Goal: Task Accomplishment & Management: Complete application form

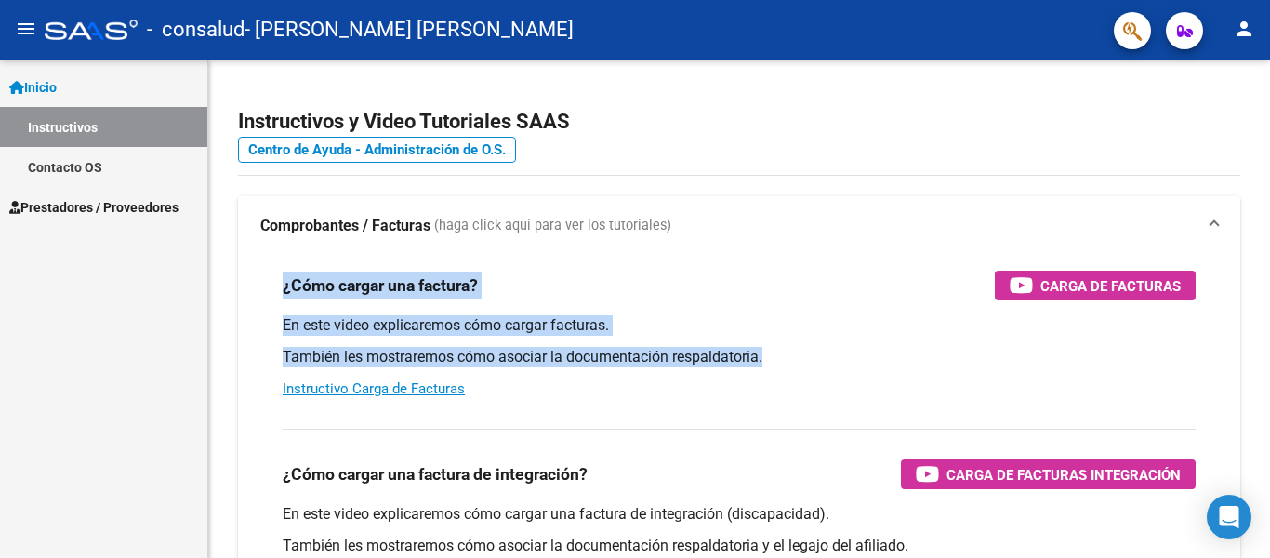
scroll to position [33182, 0]
click at [68, 197] on span "Prestadores / Proveedores" at bounding box center [93, 207] width 169 height 20
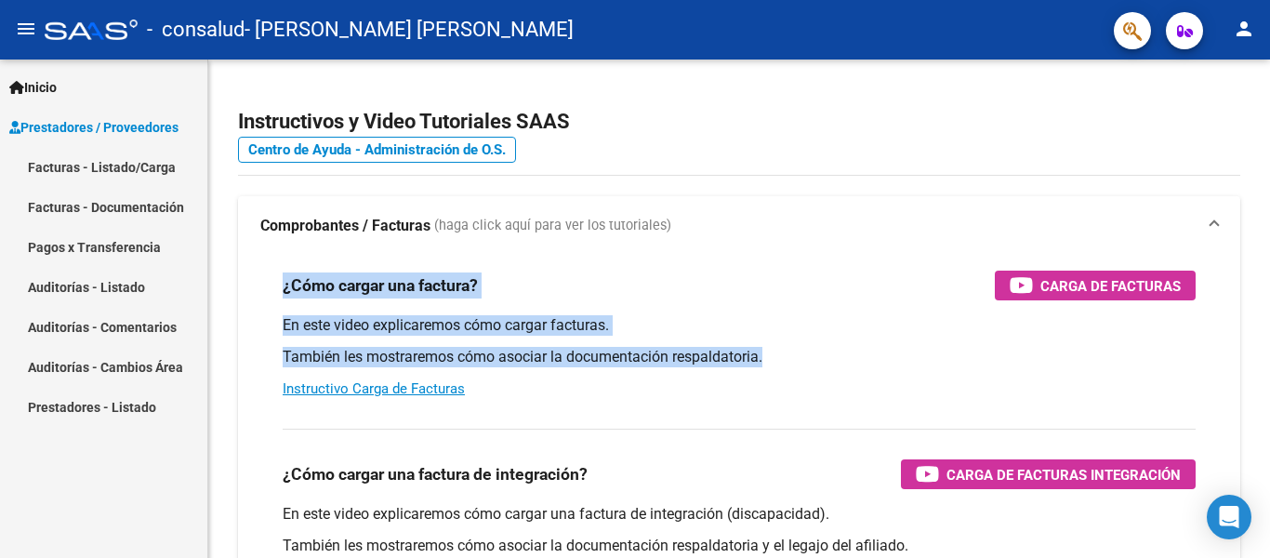
click at [108, 164] on link "Facturas - Listado/Carga" at bounding box center [103, 167] width 207 height 40
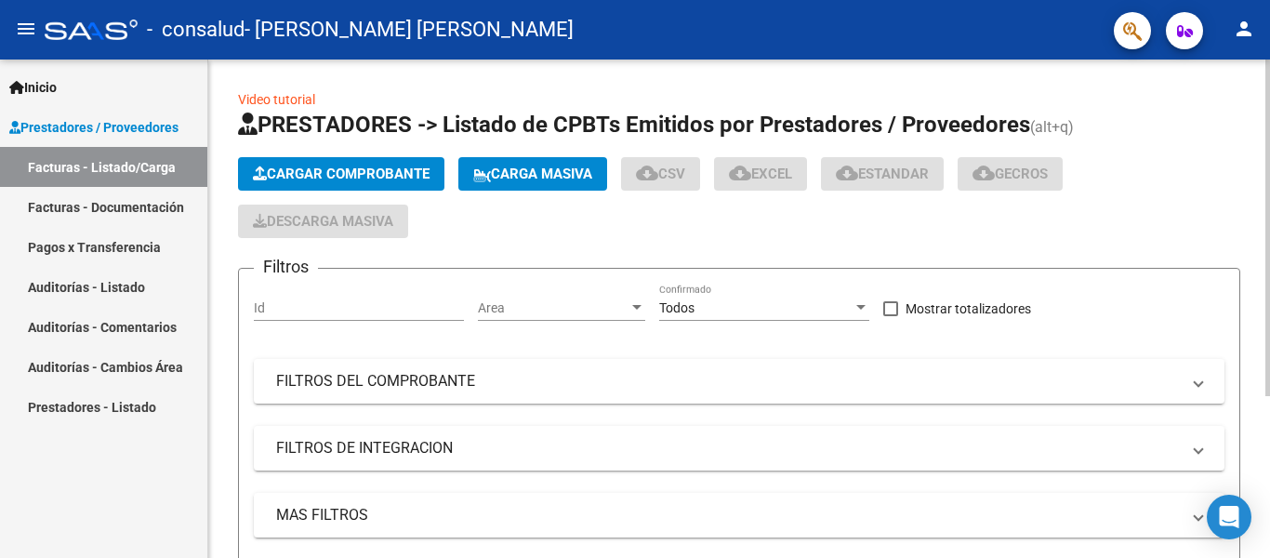
click at [414, 174] on span "Cargar Comprobante" at bounding box center [341, 173] width 177 height 17
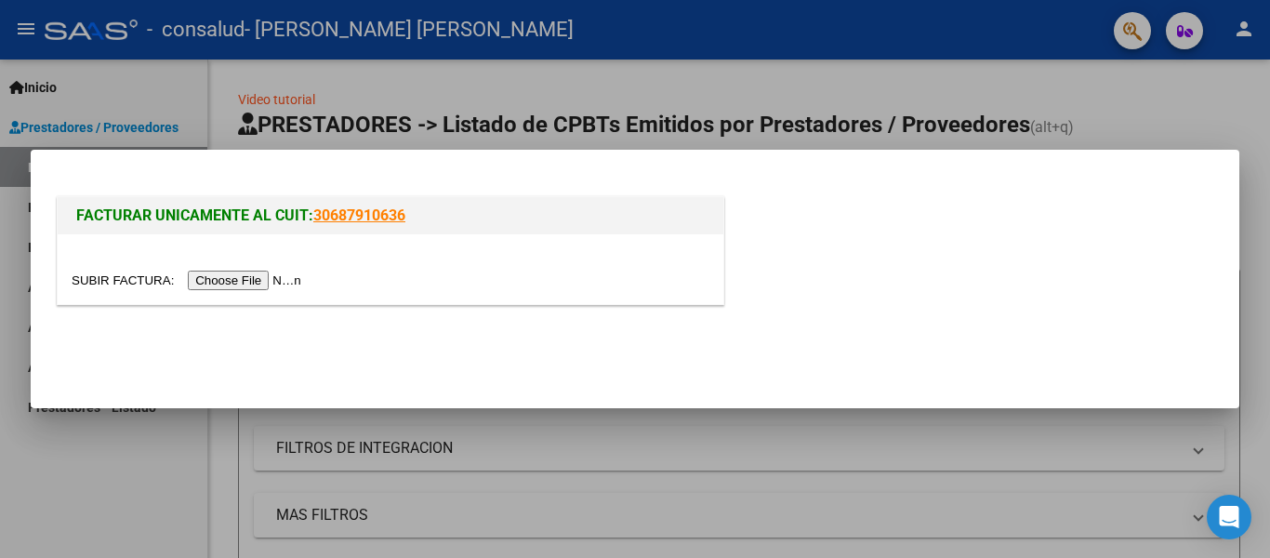
click at [231, 283] on input "file" at bounding box center [189, 280] width 235 height 20
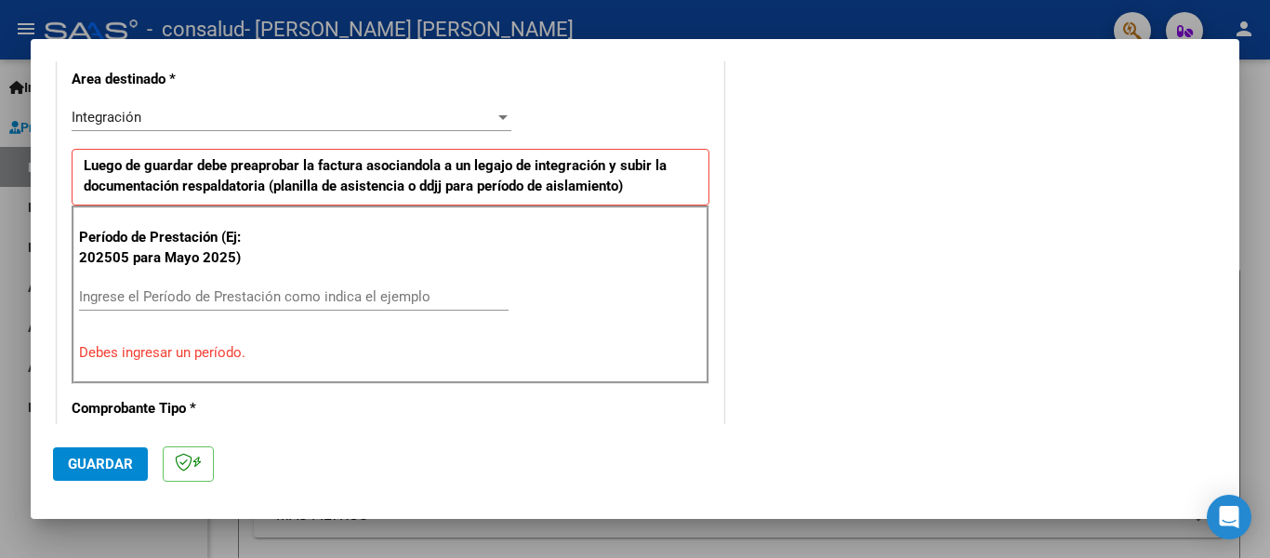
scroll to position [458, 0]
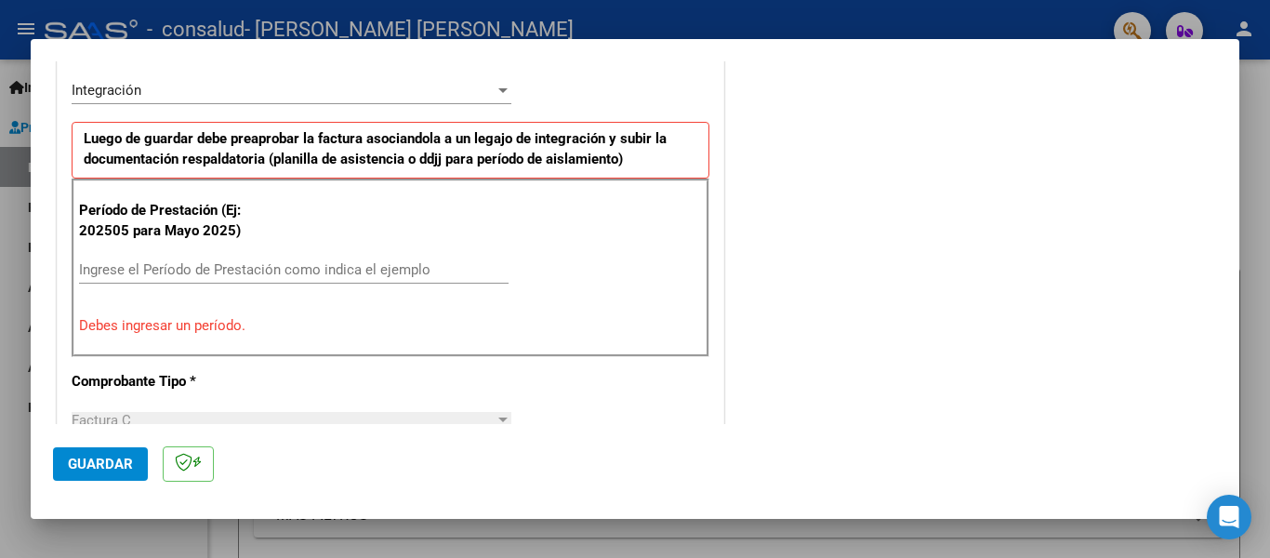
click at [206, 275] on input "Ingrese el Período de Prestación como indica el ejemplo" at bounding box center [293, 269] width 429 height 17
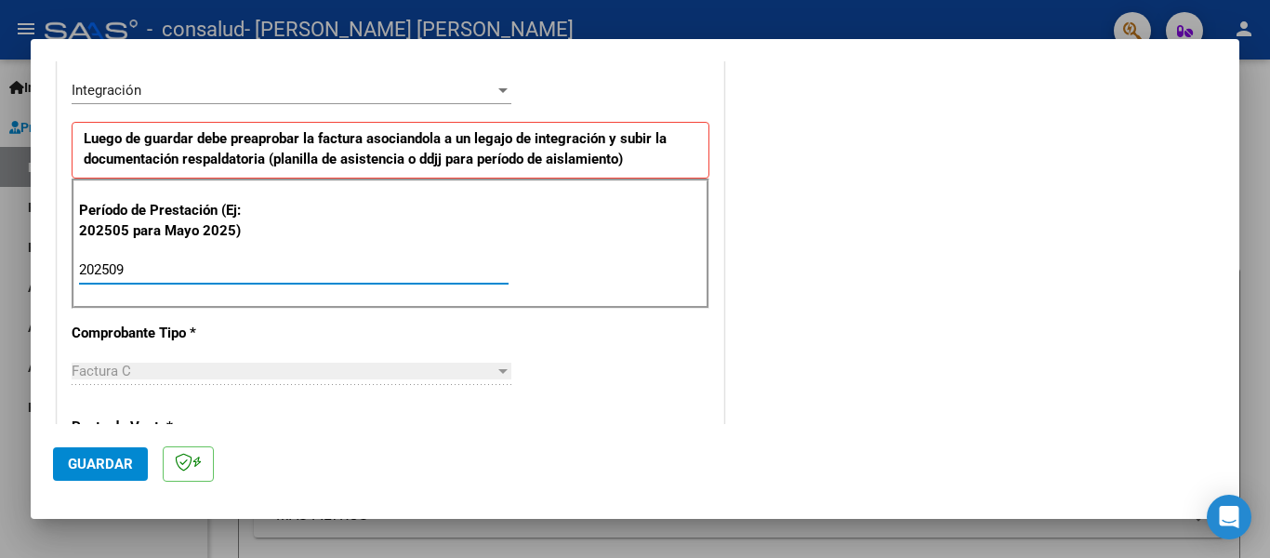
type input "202509"
click at [138, 371] on div "Factura C" at bounding box center [283, 370] width 423 height 17
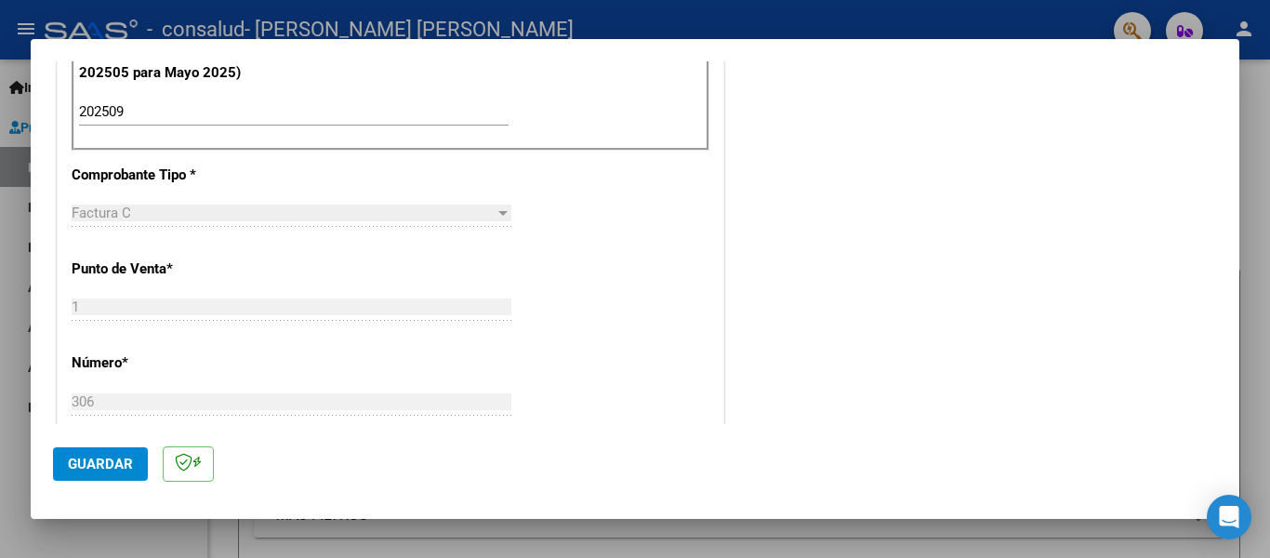
scroll to position [621, 0]
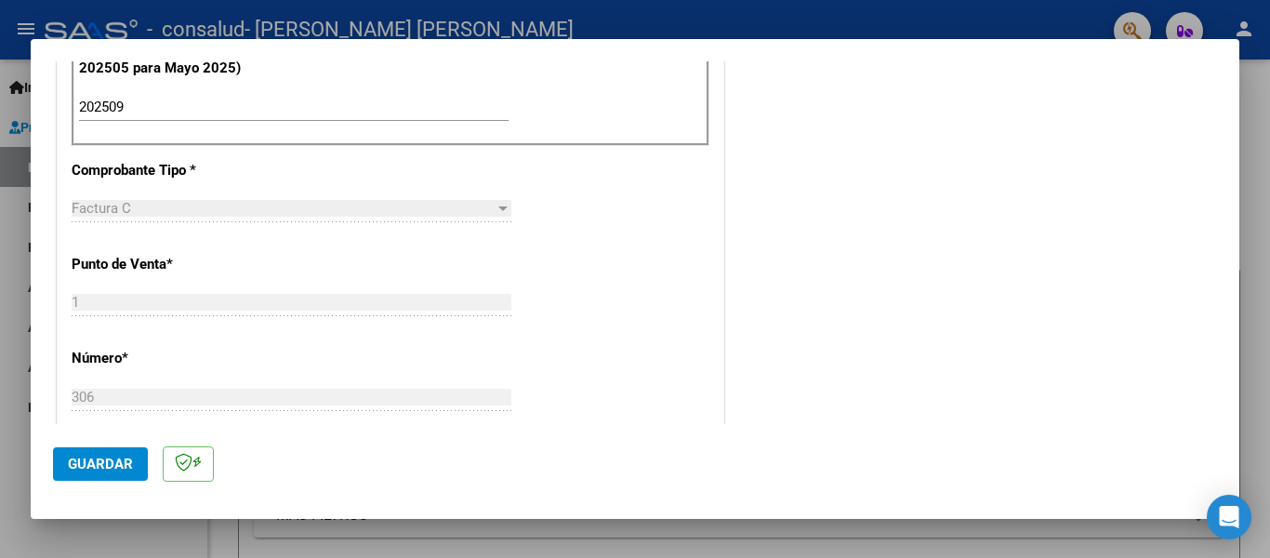
click at [152, 303] on input "1" at bounding box center [292, 302] width 440 height 17
click at [142, 315] on div "1 Ingresar el Nro." at bounding box center [292, 302] width 440 height 28
click at [121, 293] on div "1 Ingresar el Nro." at bounding box center [292, 302] width 440 height 28
click at [498, 209] on div at bounding box center [502, 208] width 9 height 5
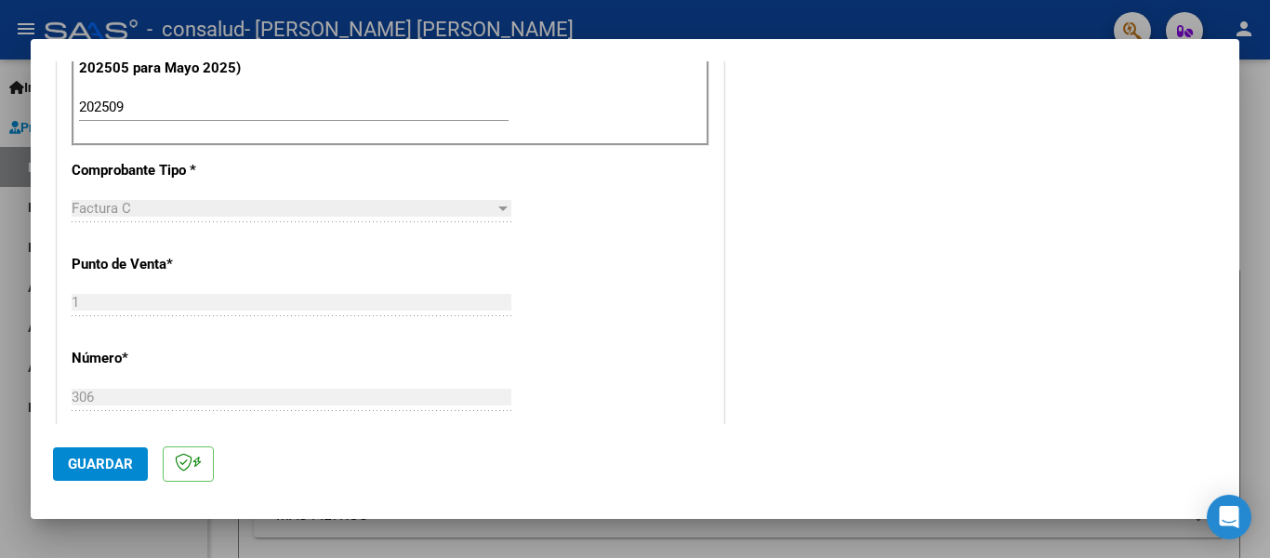
click at [498, 209] on div at bounding box center [502, 208] width 9 height 5
click at [75, 307] on input "1" at bounding box center [292, 302] width 440 height 17
drag, startPoint x: 75, startPoint y: 307, endPoint x: 80, endPoint y: 320, distance: 13.8
click at [75, 311] on div "1 Ingresar el Nro." at bounding box center [292, 302] width 440 height 28
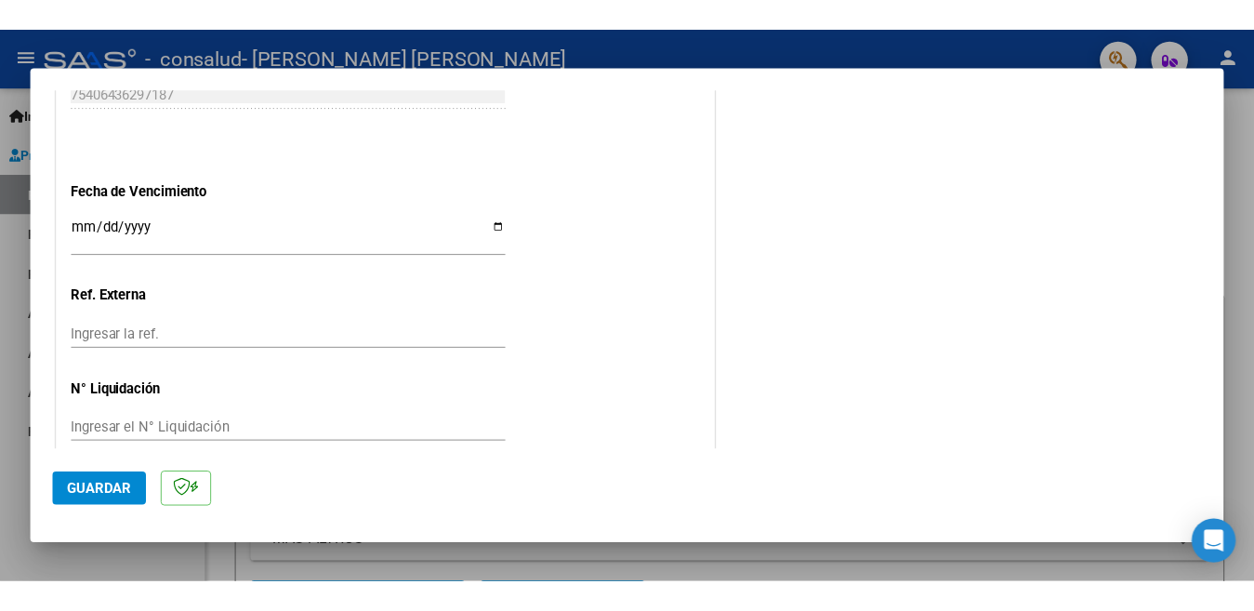
scroll to position [1250, 0]
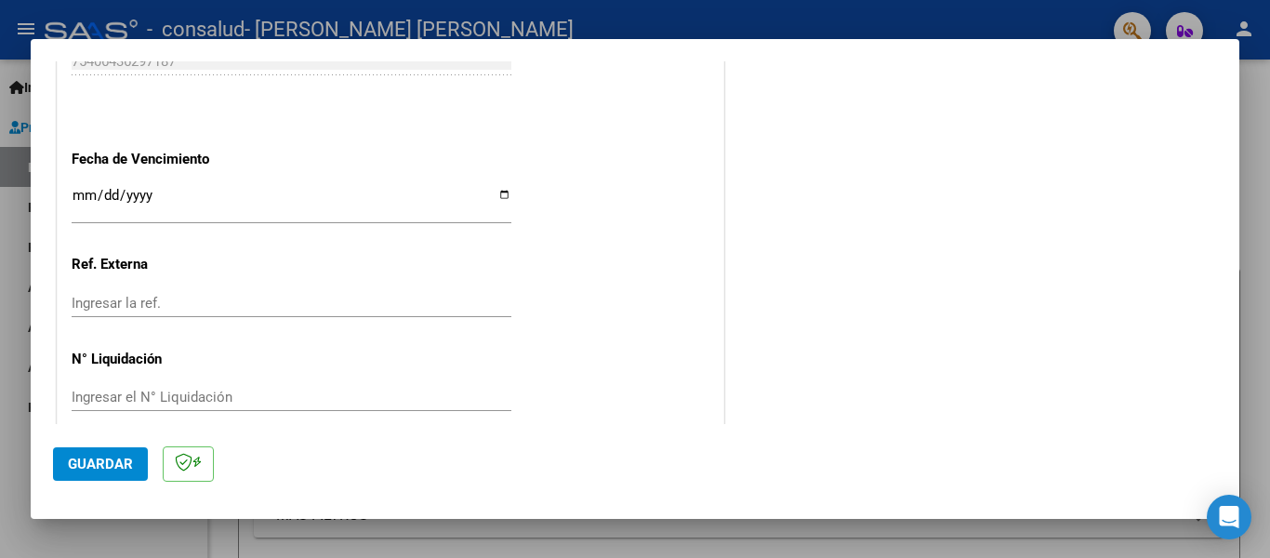
click at [192, 204] on div "Ingresar la fecha" at bounding box center [292, 211] width 440 height 57
click at [192, 191] on input "Ingresar la fecha" at bounding box center [292, 203] width 440 height 30
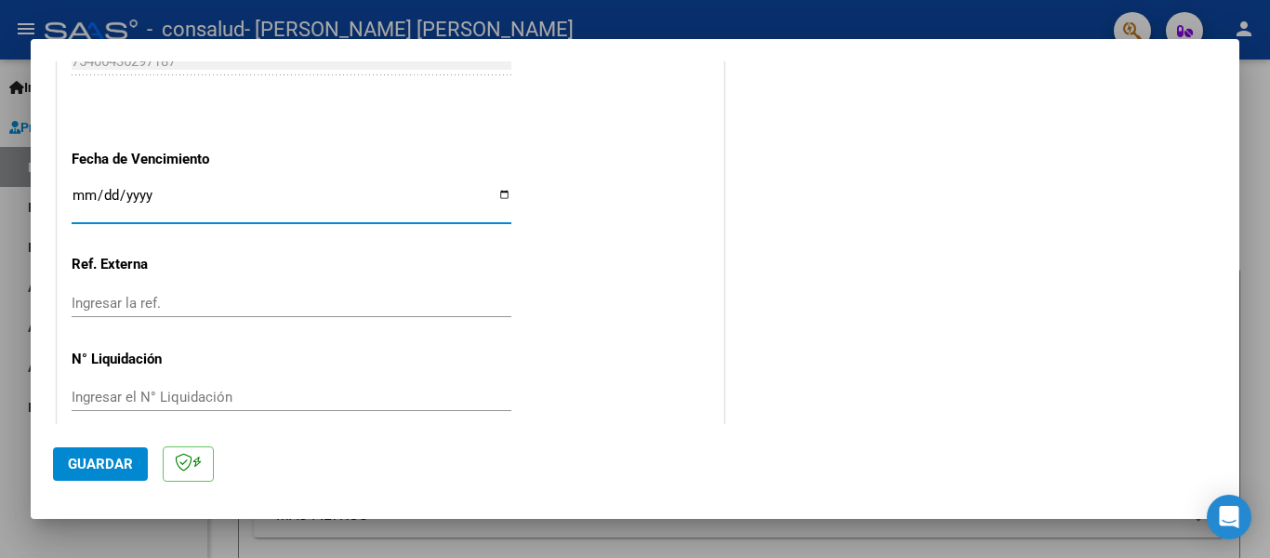
click at [495, 188] on input "Ingresar la fecha" at bounding box center [292, 203] width 440 height 30
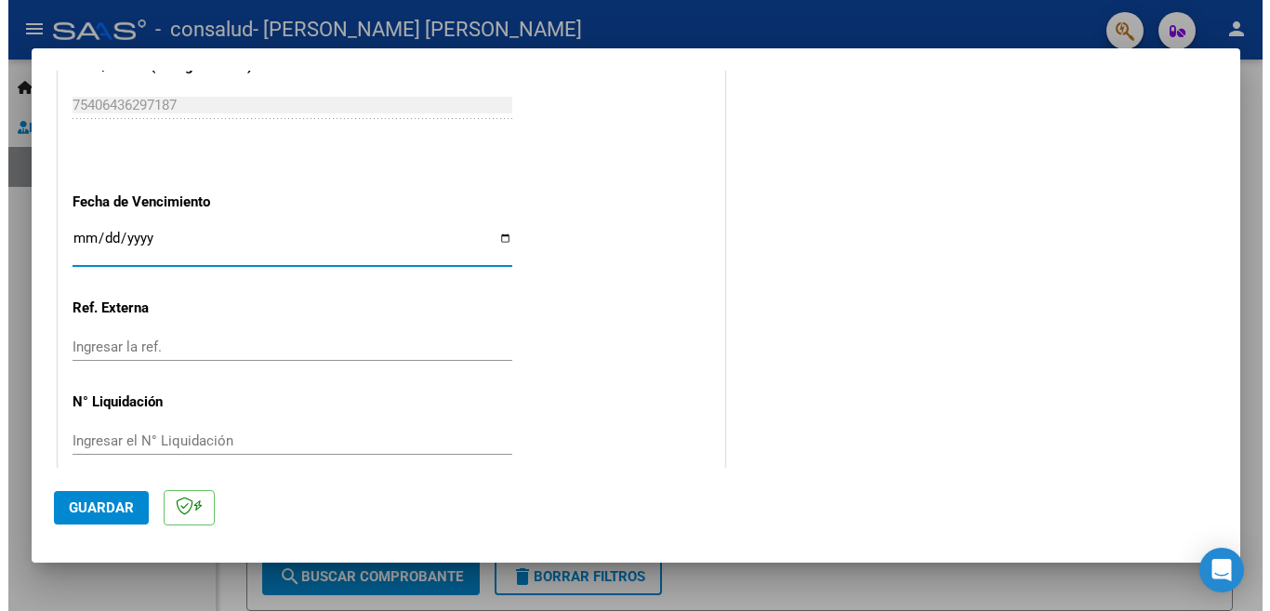
scroll to position [33129, 0]
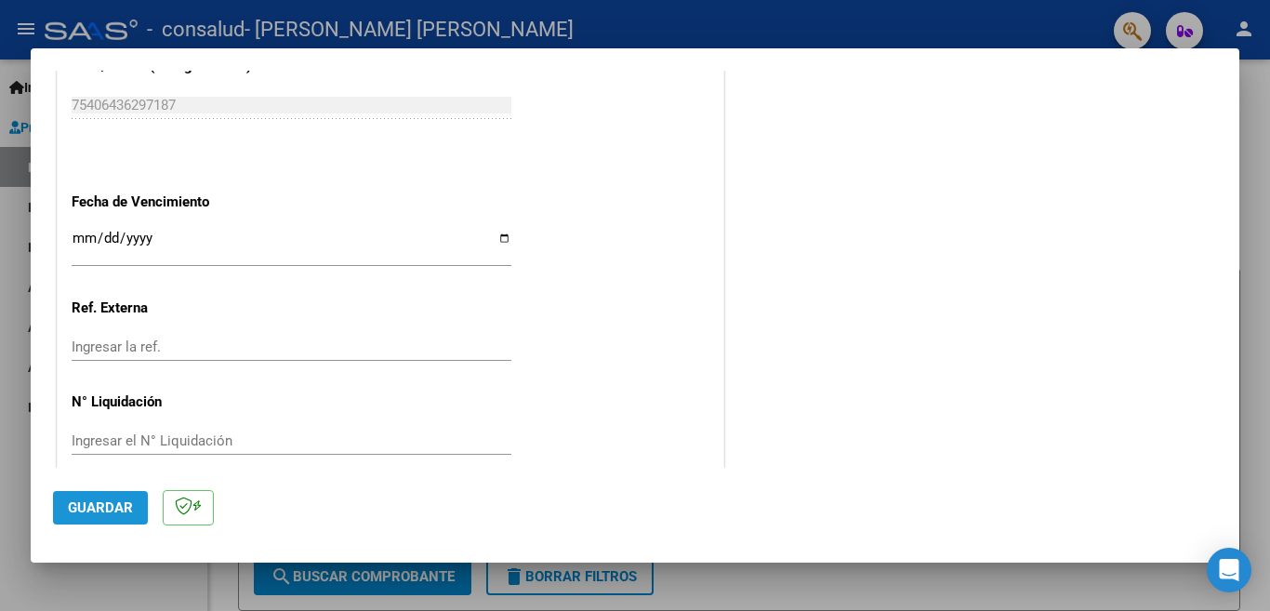
click at [96, 503] on span "Guardar" at bounding box center [100, 507] width 65 height 17
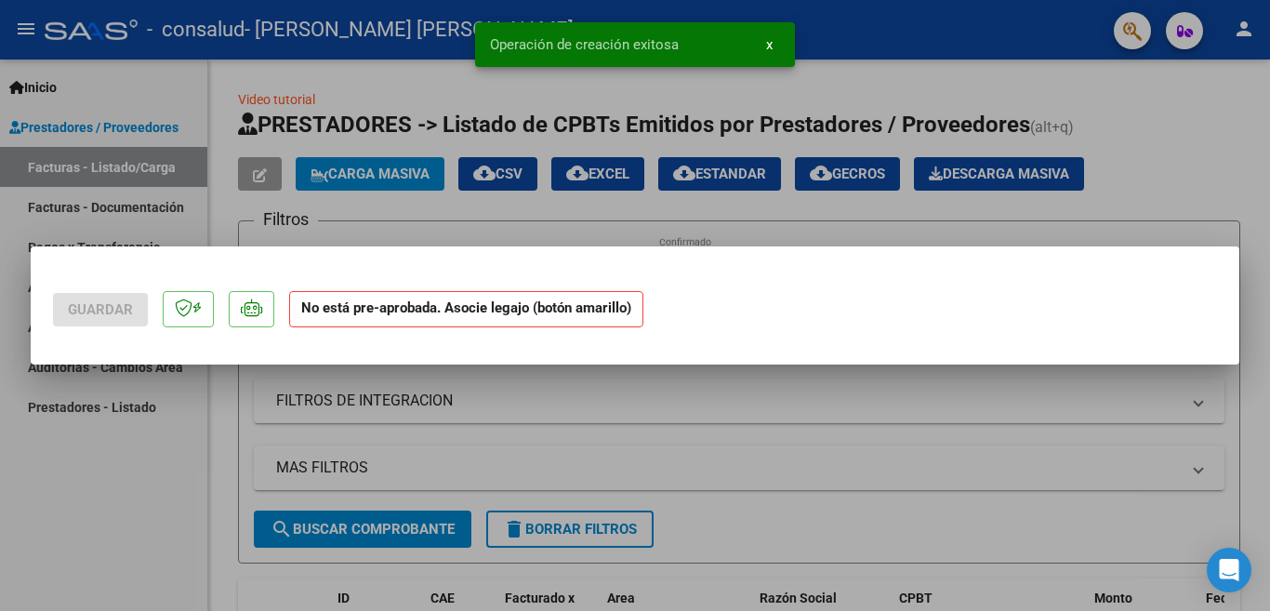
scroll to position [0, 0]
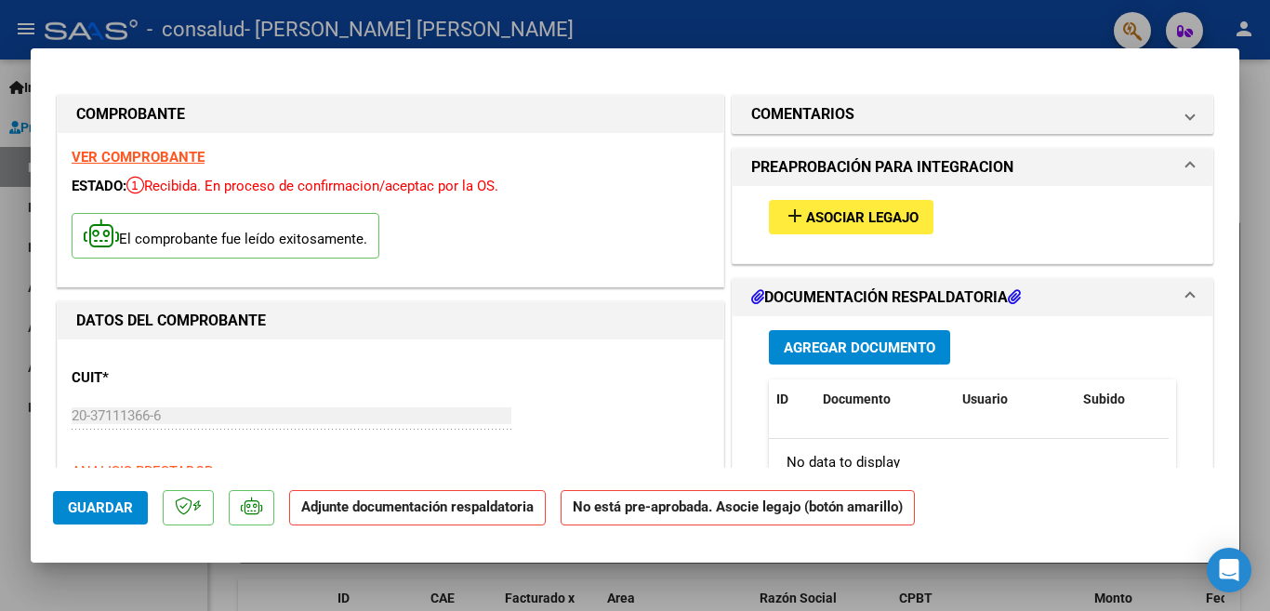
click at [806, 217] on span "Asociar Legajo" at bounding box center [862, 217] width 112 height 17
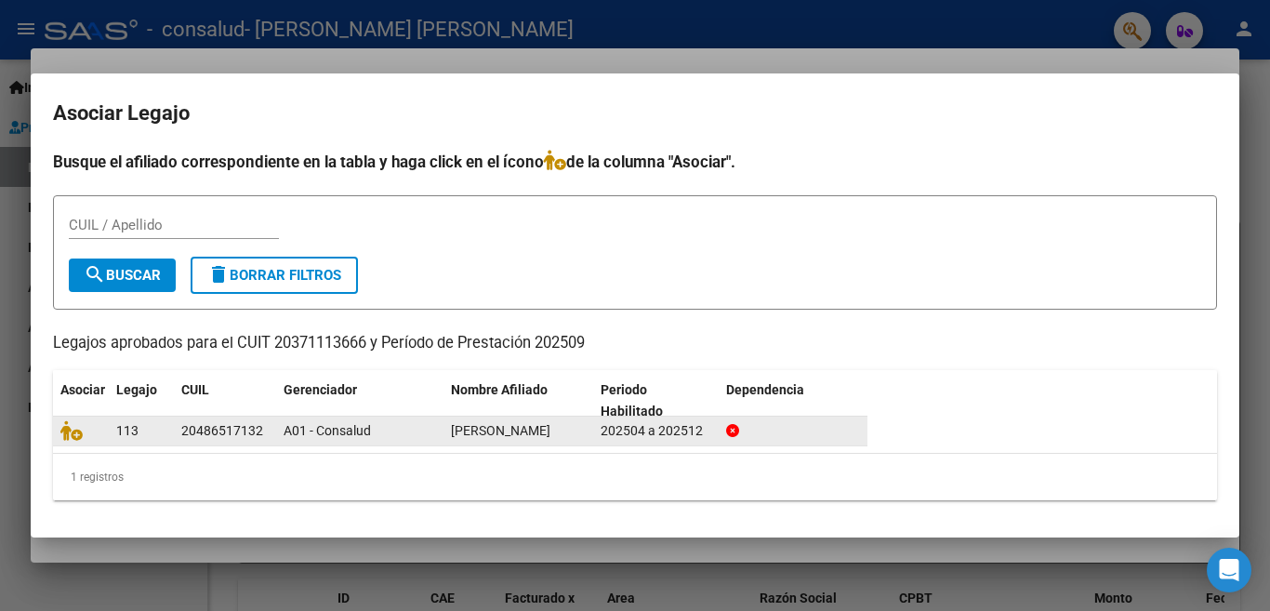
click at [411, 420] on div "A01 - Consalud" at bounding box center [359, 430] width 152 height 21
click at [77, 434] on icon at bounding box center [71, 430] width 22 height 20
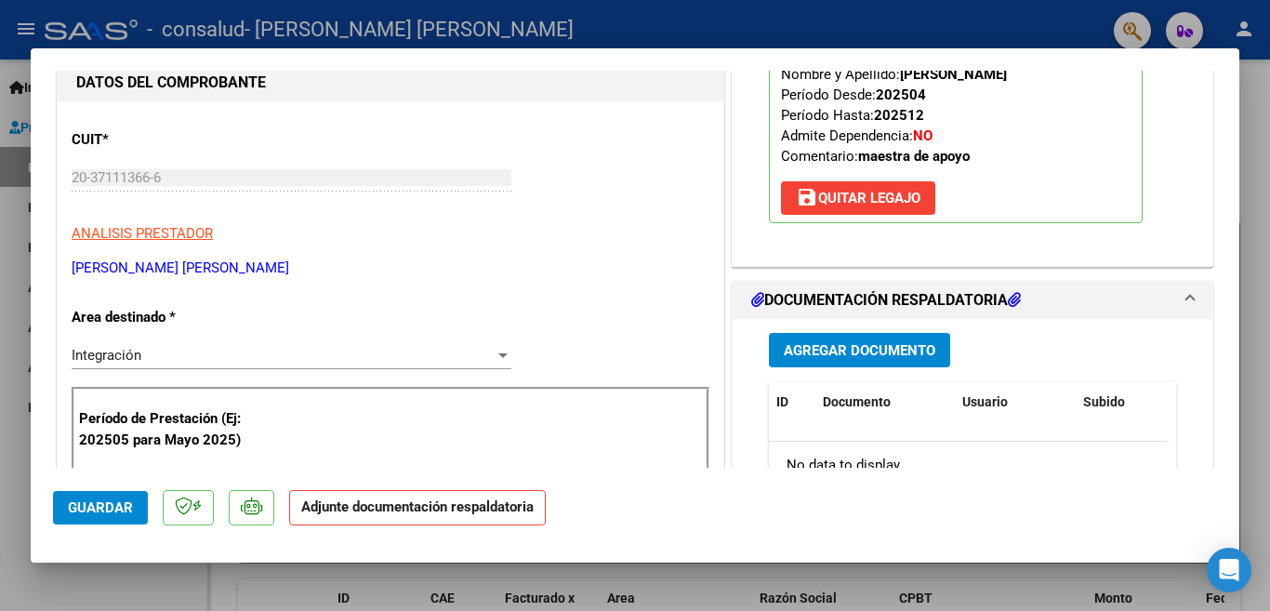
scroll to position [297, 0]
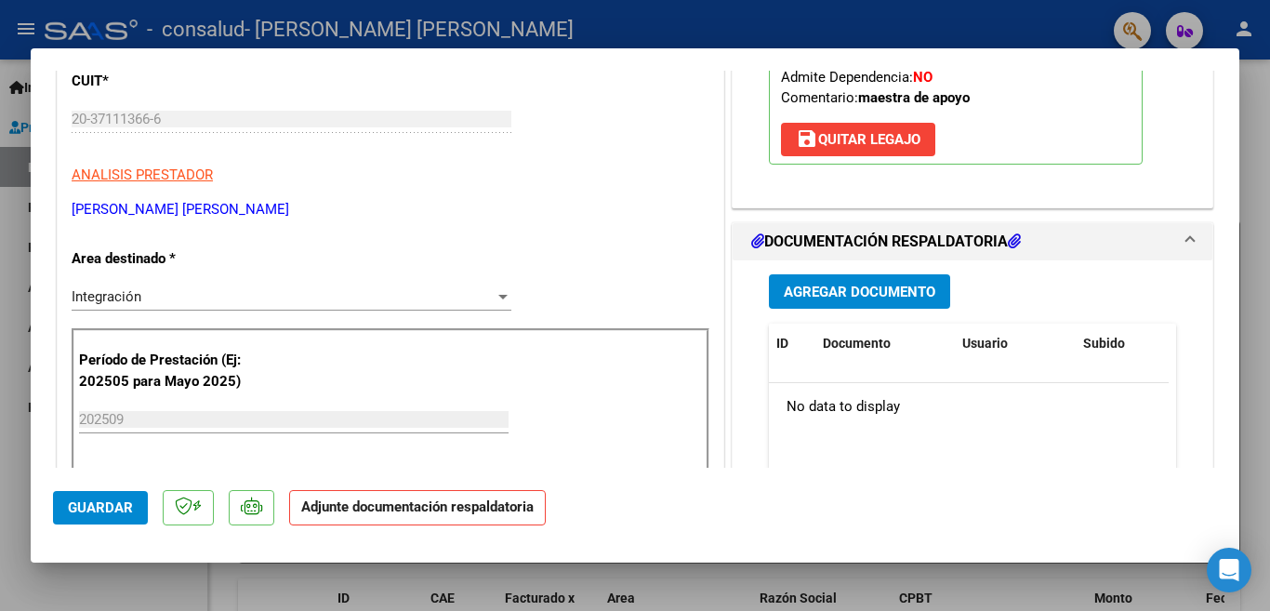
click at [879, 291] on span "Agregar Documento" at bounding box center [860, 291] width 152 height 17
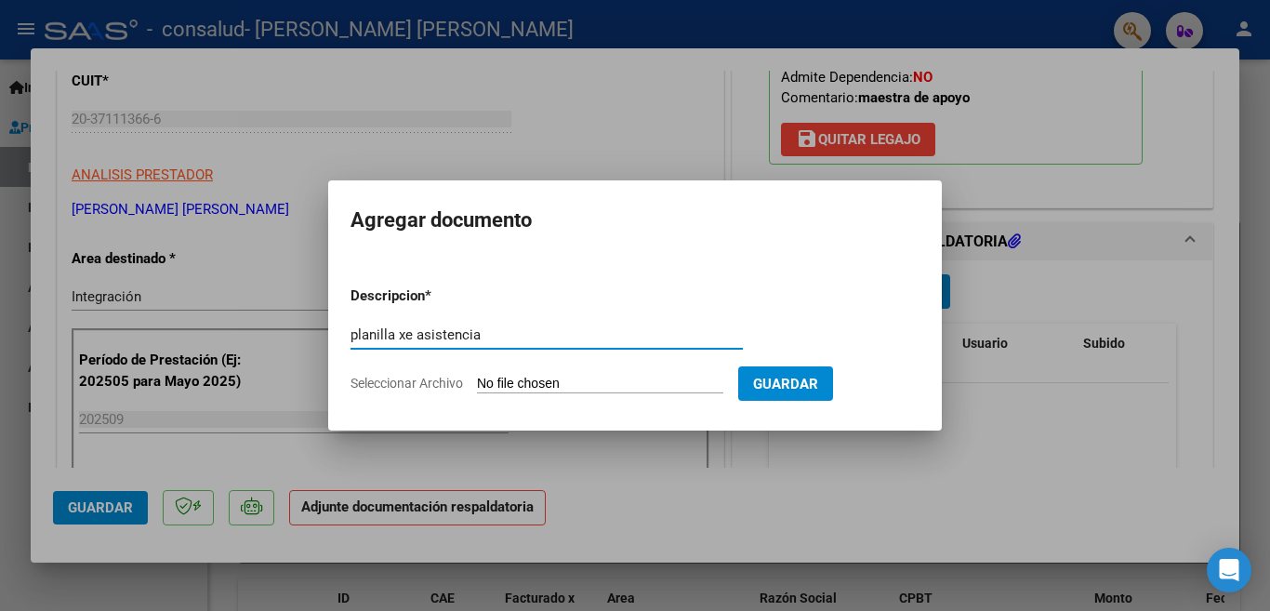
click at [405, 336] on input "planilla xe asistencia" at bounding box center [546, 334] width 392 height 17
type input "planilla de asistencia"
click at [793, 375] on span "Guardar" at bounding box center [785, 383] width 65 height 17
click at [790, 391] on span "Guardar" at bounding box center [785, 384] width 65 height 17
click at [587, 384] on input "Seleccionar Archivo" at bounding box center [600, 385] width 246 height 18
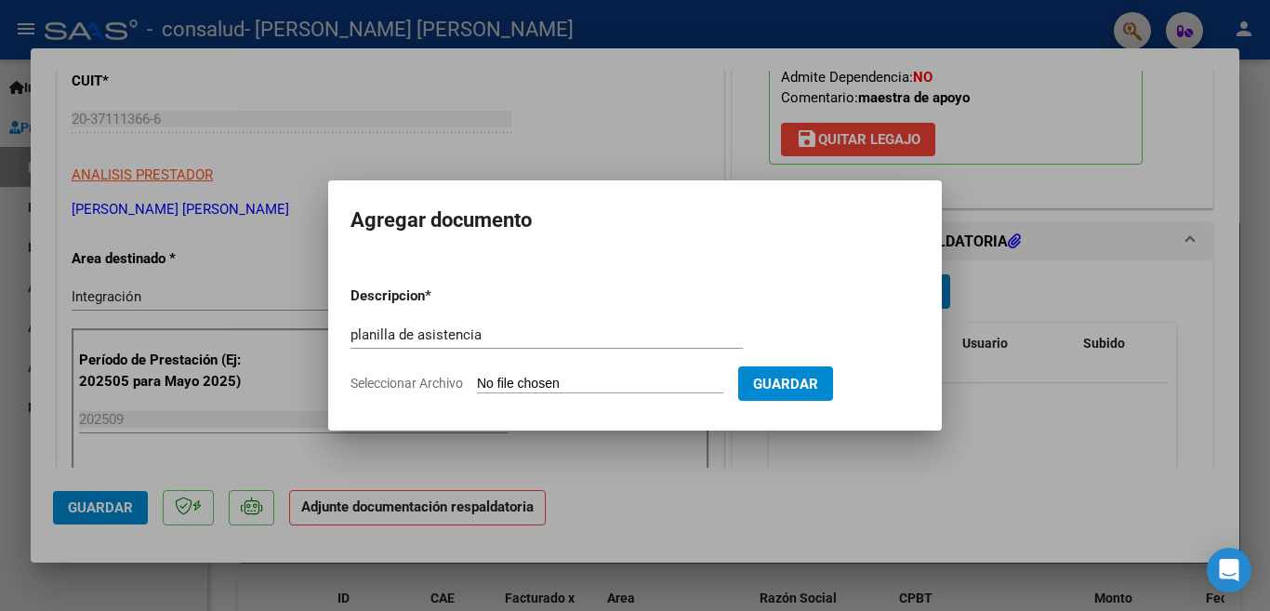
type input "C:\fakepath\CamScanner [DATE] 15.16.pdf"
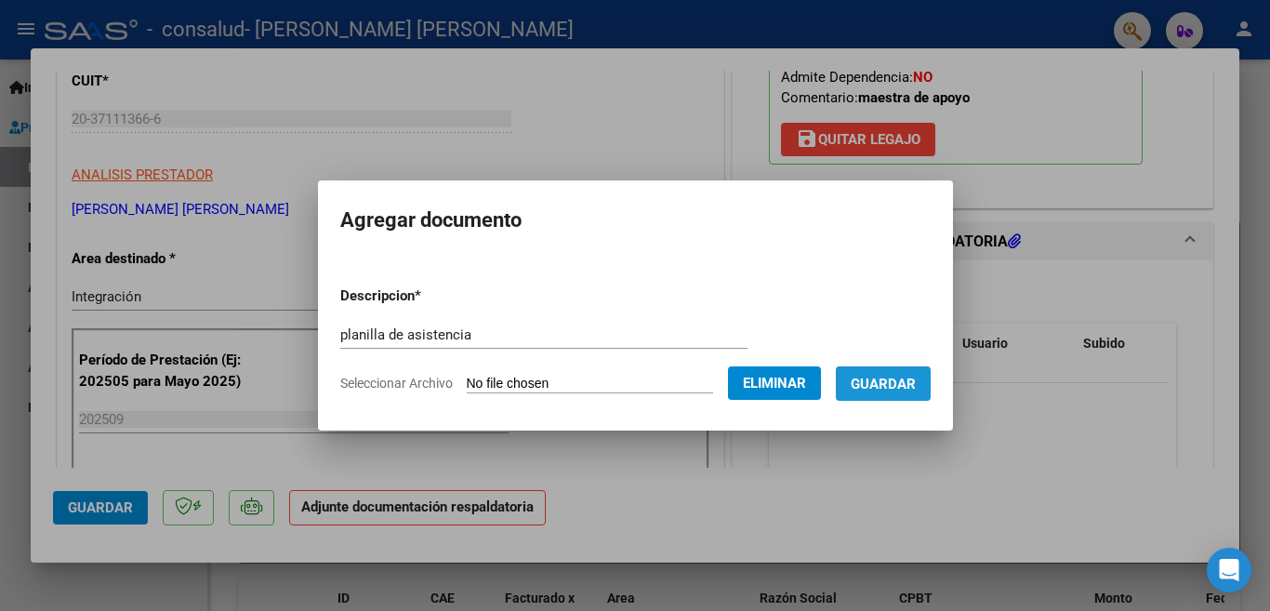
click at [898, 386] on span "Guardar" at bounding box center [882, 384] width 65 height 17
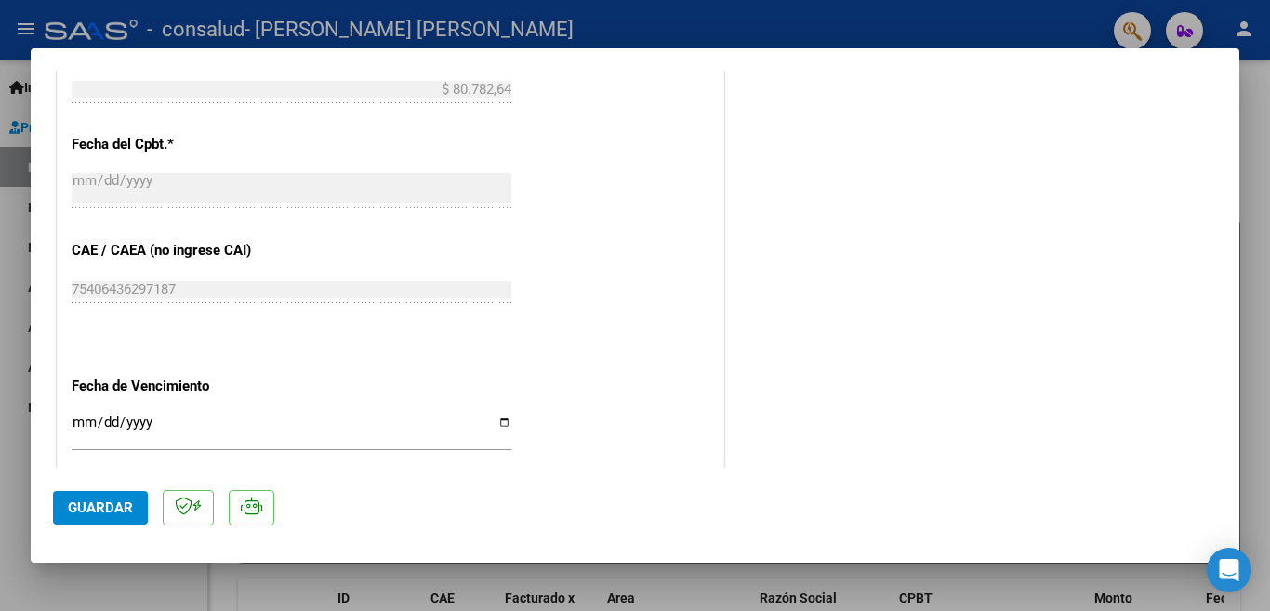
scroll to position [1244, 0]
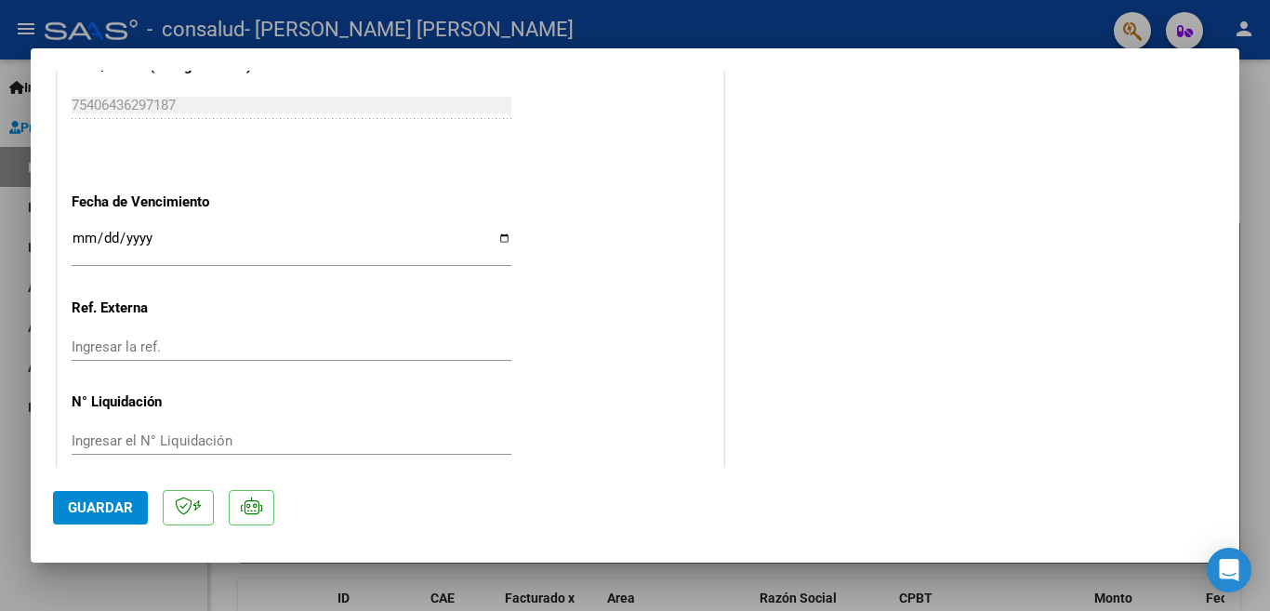
click at [63, 502] on button "Guardar" at bounding box center [100, 507] width 95 height 33
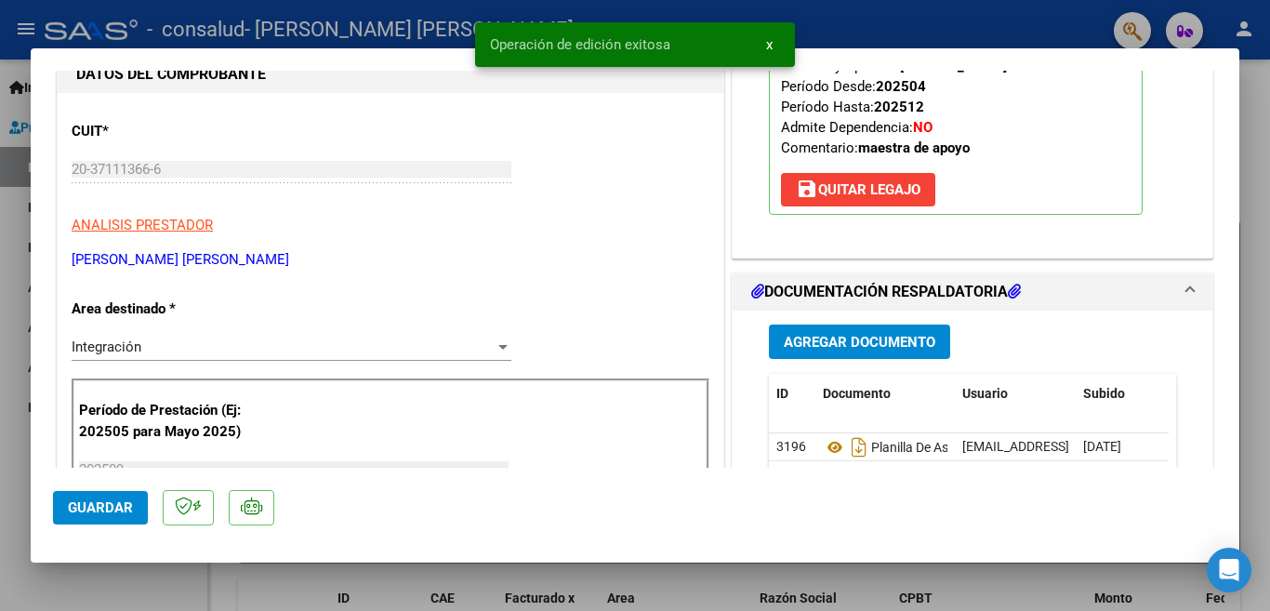
scroll to position [0, 0]
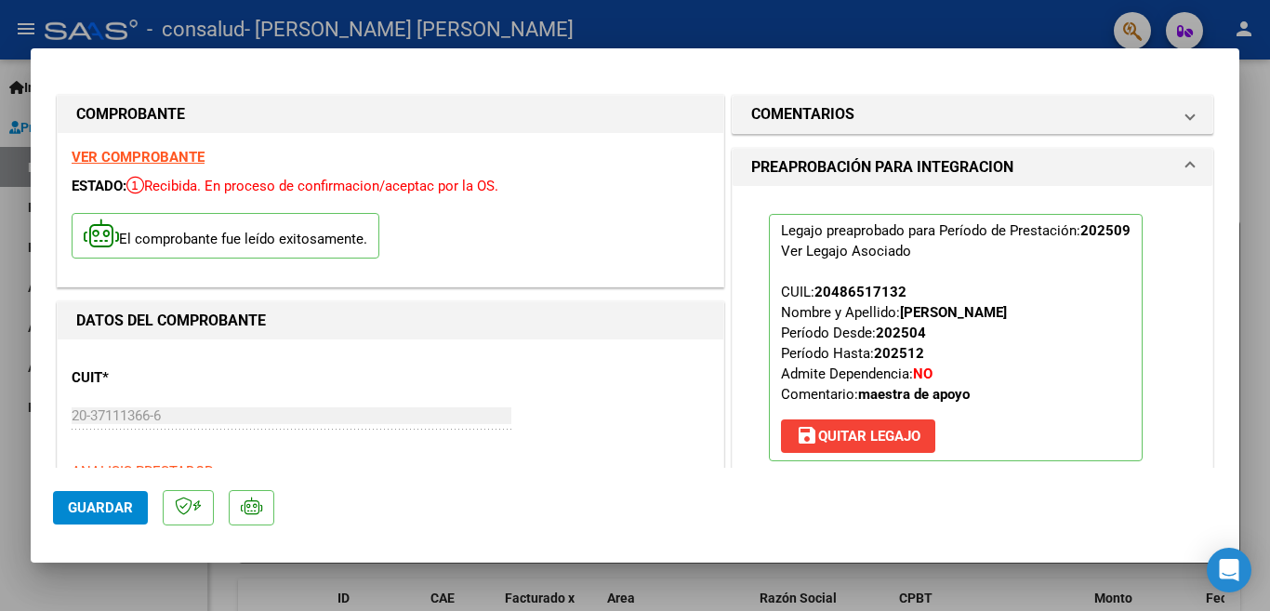
type input "$ 0,00"
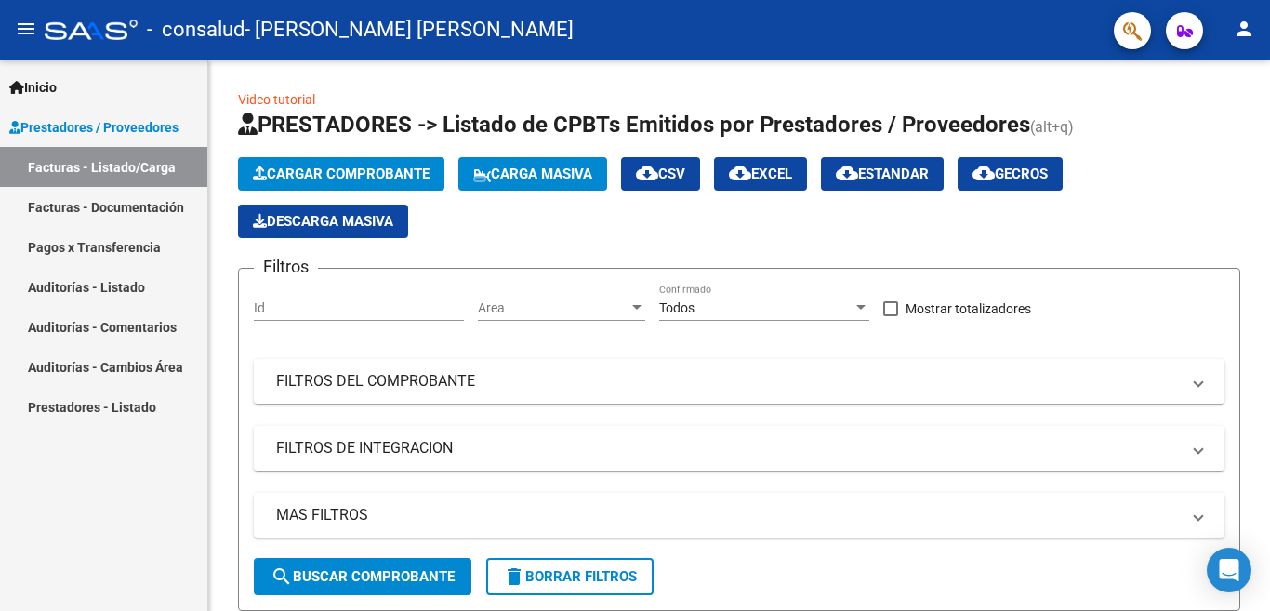
click at [106, 209] on link "Facturas - Documentación" at bounding box center [103, 207] width 207 height 40
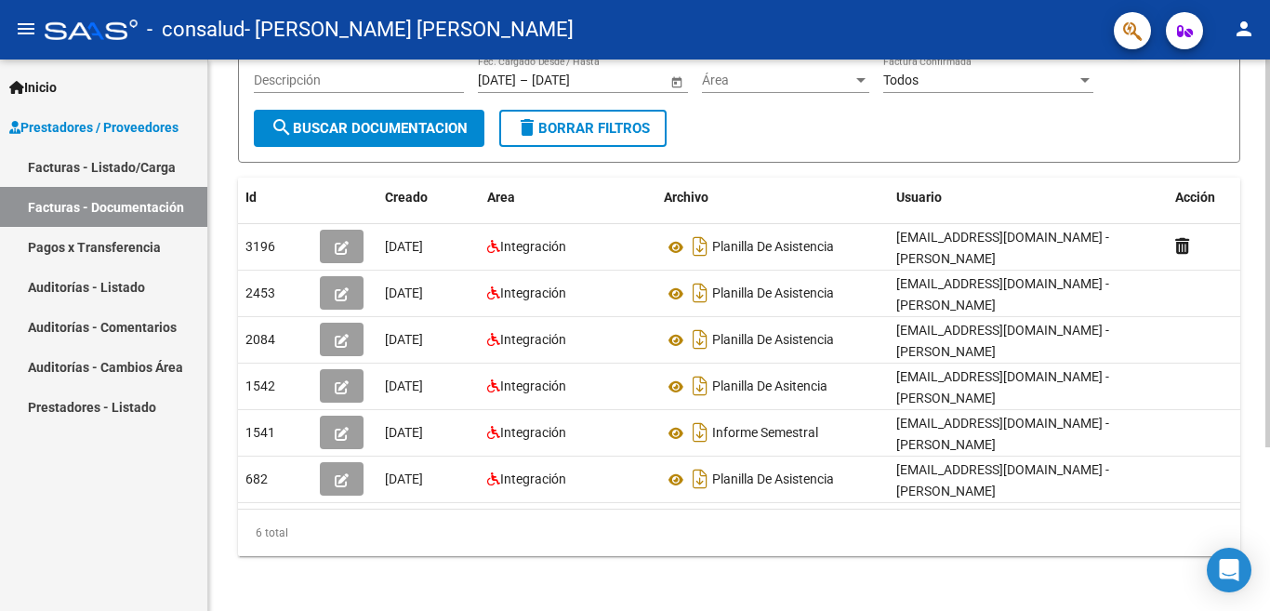
scroll to position [233, 0]
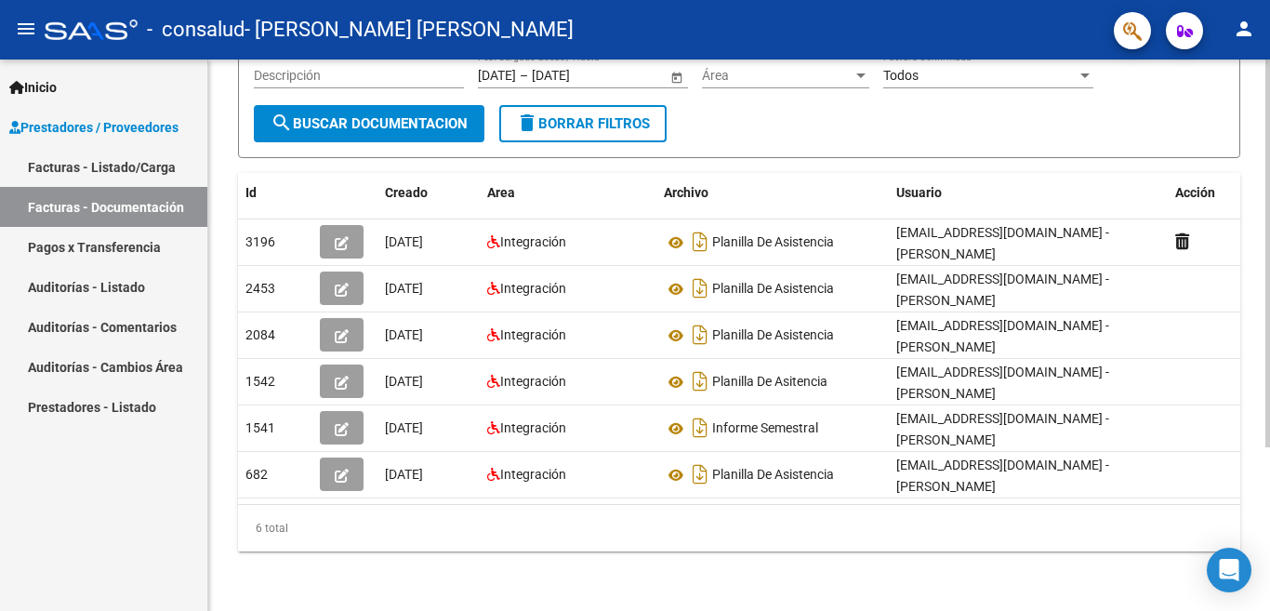
click at [1269, 418] on div at bounding box center [1267, 253] width 5 height 388
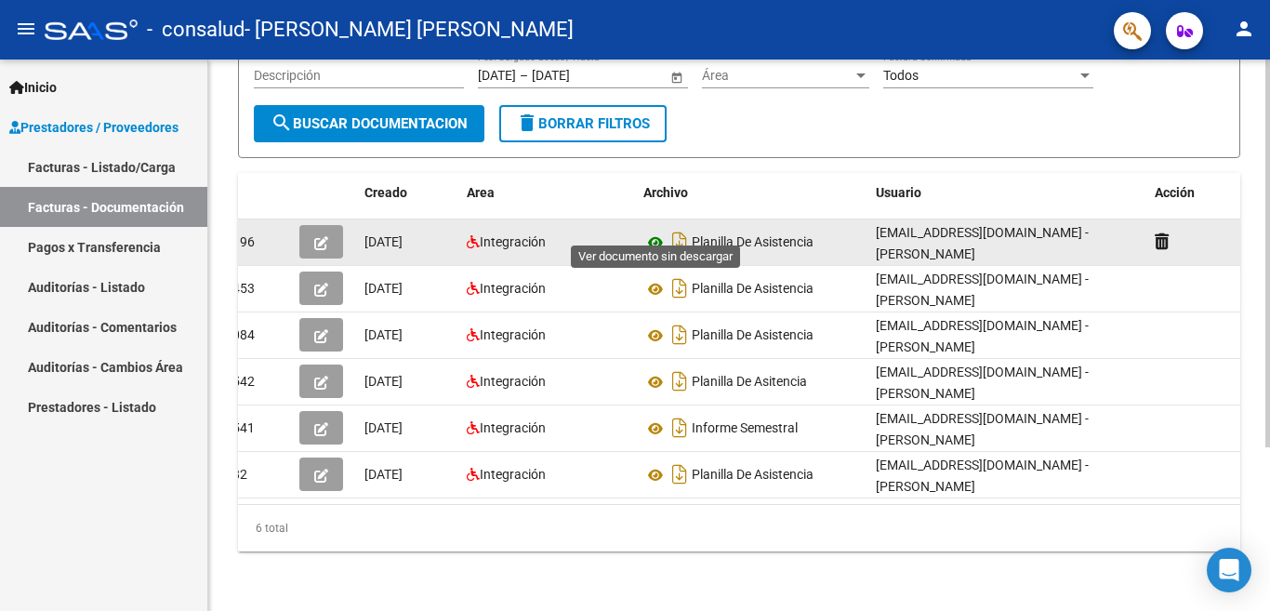
click at [651, 232] on icon at bounding box center [655, 242] width 24 height 22
